Goal: Find specific page/section: Find specific page/section

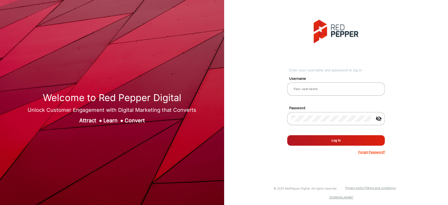
type input "[PERSON_NAME]"
click at [358, 140] on button "Log In" at bounding box center [336, 140] width 98 height 11
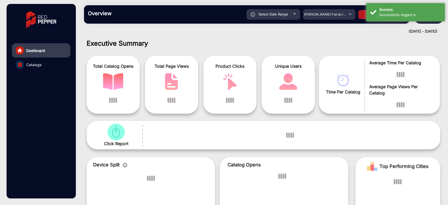
scroll to position [4, 0]
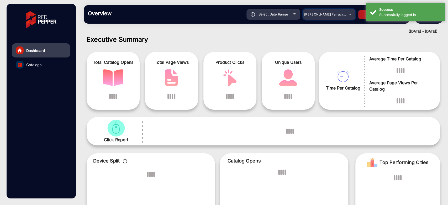
click at [334, 14] on span "Adams Fairacre Farms" at bounding box center [330, 14] width 52 height 4
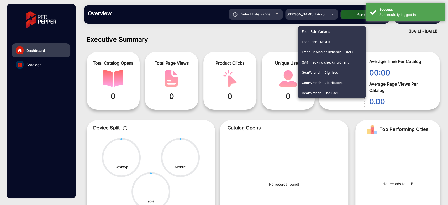
scroll to position [913, 0]
click at [326, 69] on span "[PERSON_NAME] E-Commerce" at bounding box center [326, 73] width 48 height 10
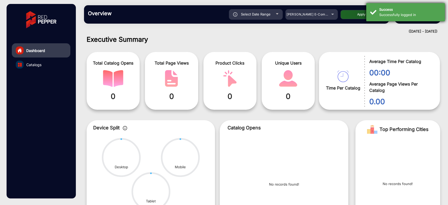
click at [384, 14] on div "Successfully logged in" at bounding box center [410, 14] width 62 height 5
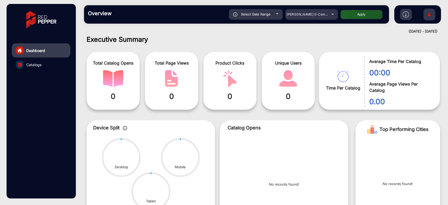
click at [362, 15] on button "Apply" at bounding box center [362, 14] width 42 height 9
type input "[DATE]"
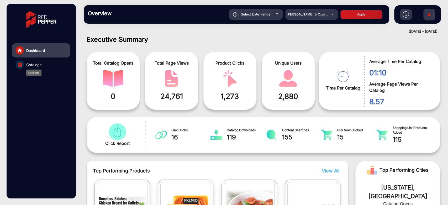
click at [32, 64] on span "Catalogs" at bounding box center [33, 65] width 15 height 6
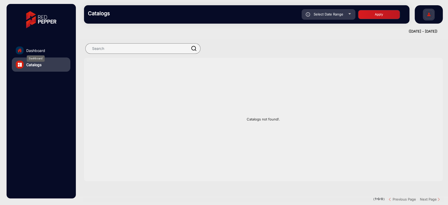
click at [29, 51] on span "Dashboard" at bounding box center [35, 51] width 19 height 6
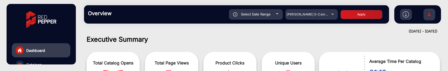
scroll to position [33, 0]
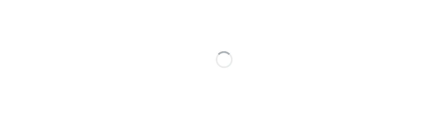
scroll to position [4, 0]
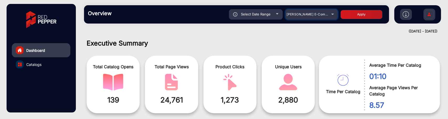
click at [301, 19] on mat-select "[PERSON_NAME] E-Commerce" at bounding box center [311, 14] width 53 height 11
click at [305, 14] on span "[PERSON_NAME] E-Commerce" at bounding box center [311, 14] width 49 height 4
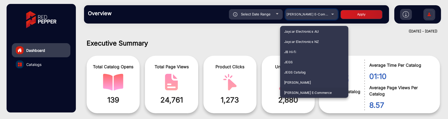
scroll to position [626, 0]
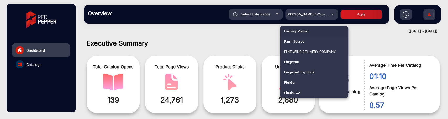
click at [186, 40] on div at bounding box center [224, 59] width 448 height 119
